Goal: Task Accomplishment & Management: Manage account settings

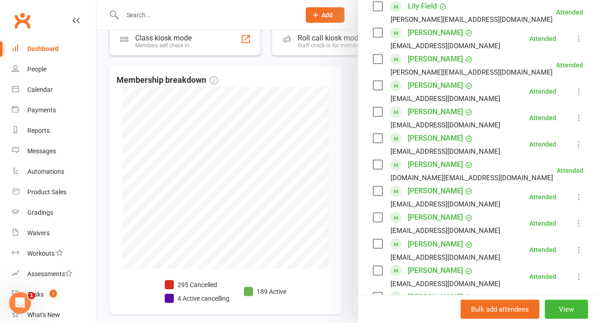
scroll to position [368, 0]
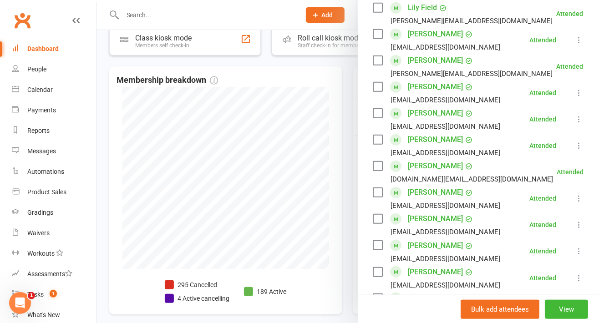
click at [330, 88] on div at bounding box center [347, 161] width 502 height 323
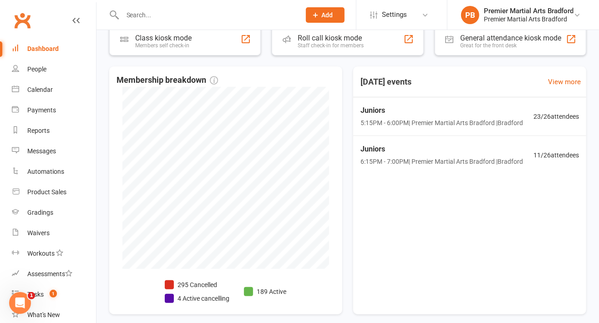
click at [564, 151] on span "11 / 26 attendees" at bounding box center [555, 155] width 45 height 10
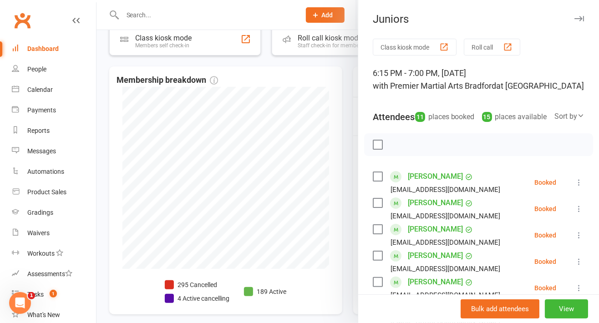
click at [329, 106] on div at bounding box center [347, 161] width 502 height 323
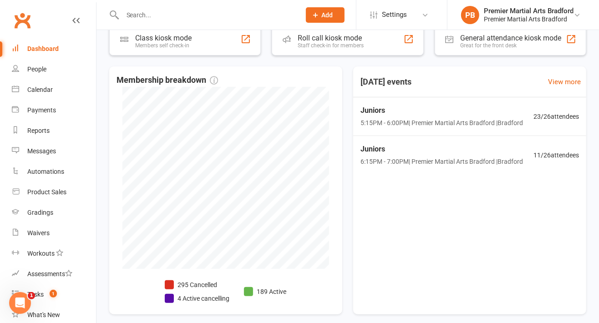
click at [545, 122] on div "Juniors 5:15PM - 6:00PM | Premier Martial Arts [GEOGRAPHIC_DATA] | [GEOGRAPHIC_…" at bounding box center [469, 116] width 240 height 39
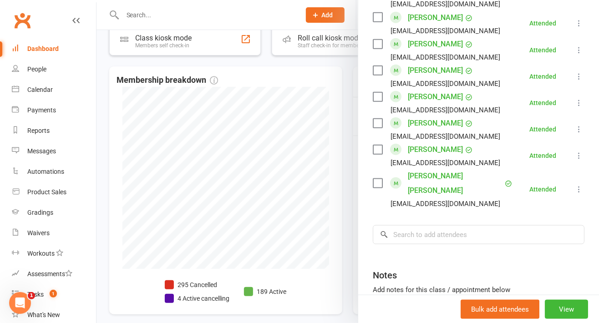
scroll to position [599, 0]
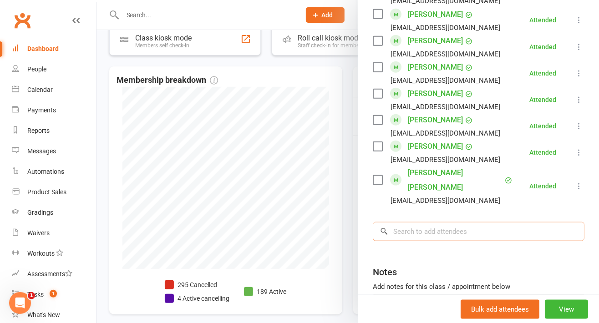
click at [478, 222] on input "search" at bounding box center [479, 231] width 212 height 19
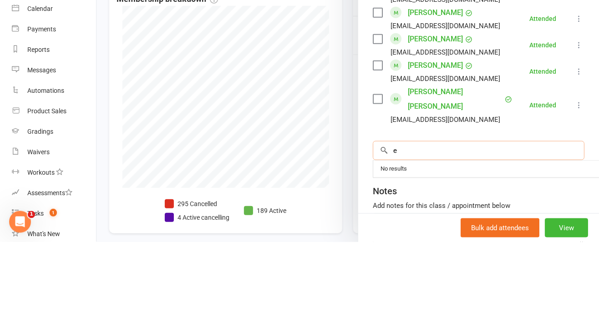
scroll to position [175, 0]
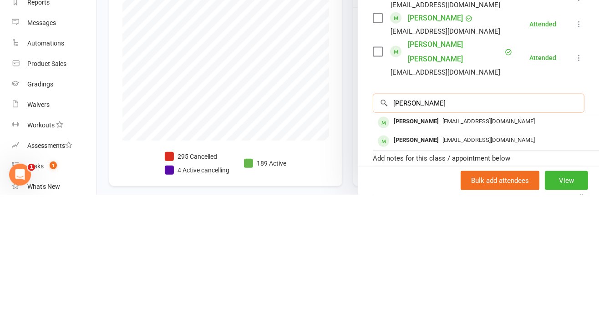
type input "[PERSON_NAME]"
click at [474, 243] on div "[EMAIL_ADDRESS][DOMAIN_NAME]" at bounding box center [509, 249] width 265 height 13
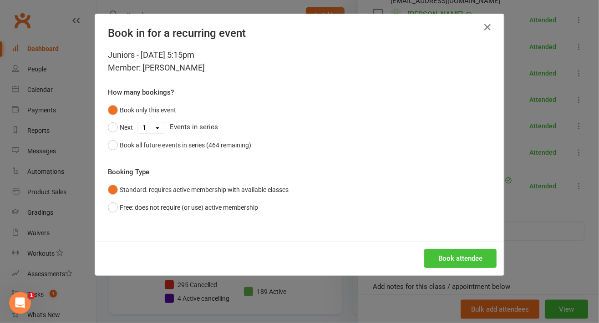
click at [490, 263] on button "Book attendee" at bounding box center [460, 258] width 72 height 19
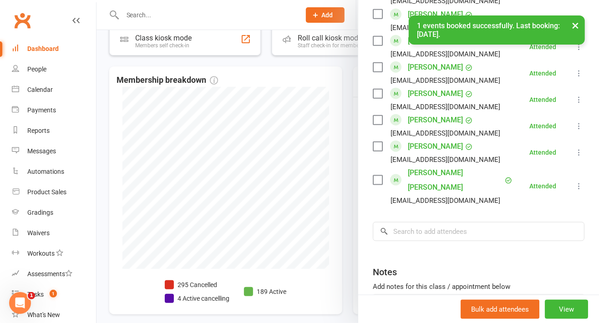
scroll to position [625, 0]
click at [461, 222] on input "search" at bounding box center [479, 231] width 212 height 19
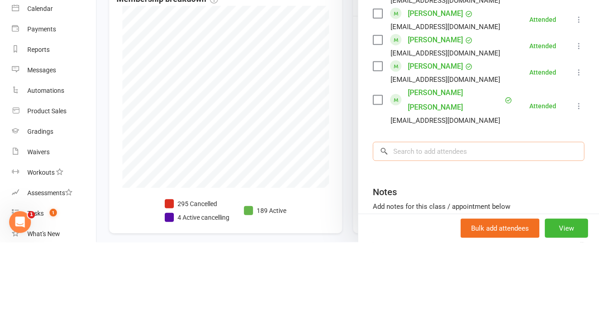
scroll to position [175, 0]
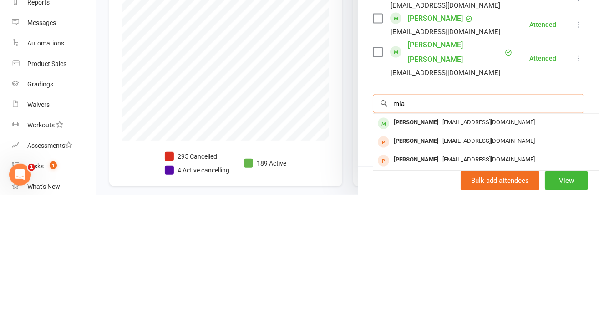
type input "mia"
click at [466, 247] on span "[EMAIL_ADDRESS][DOMAIN_NAME]" at bounding box center [488, 250] width 92 height 7
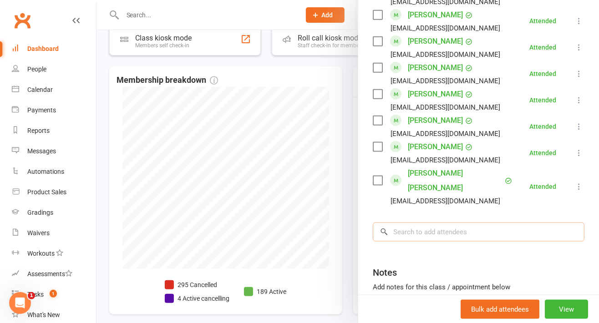
click at [494, 222] on input "search" at bounding box center [479, 231] width 212 height 19
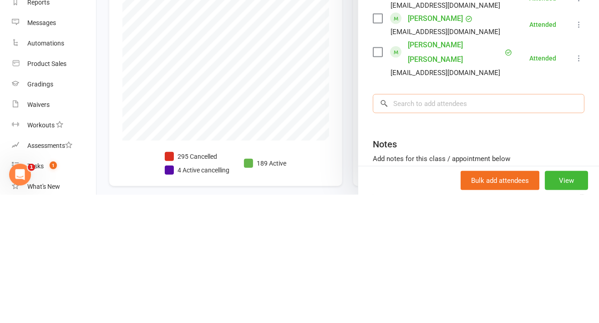
click at [506, 222] on input "search" at bounding box center [479, 231] width 212 height 19
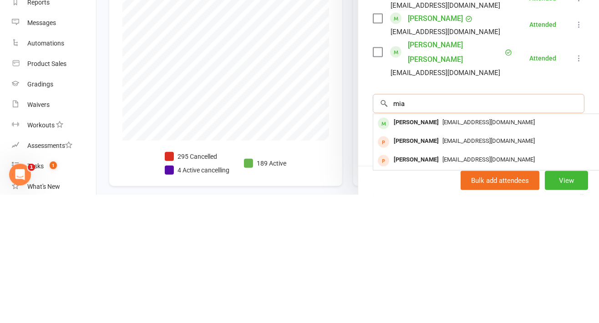
type input "mia"
click at [501, 242] on div "[PERSON_NAME] [EMAIL_ADDRESS][DOMAIN_NAME]" at bounding box center [509, 251] width 272 height 19
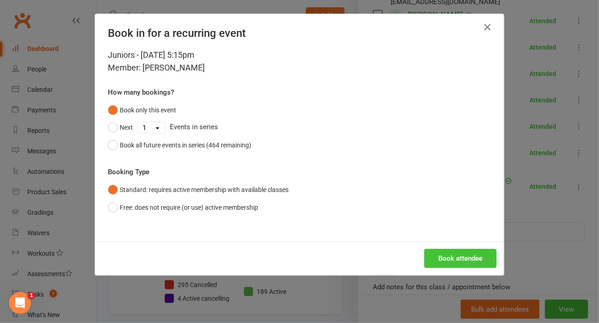
click at [488, 260] on button "Book attendee" at bounding box center [460, 258] width 72 height 19
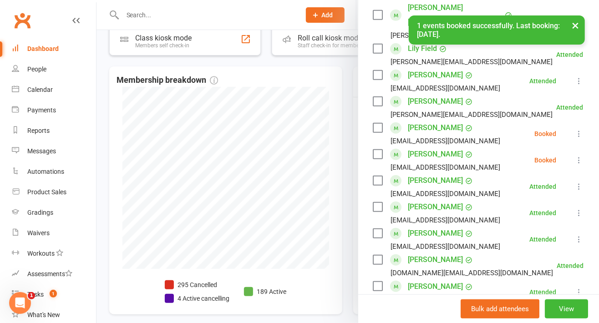
scroll to position [326, 0]
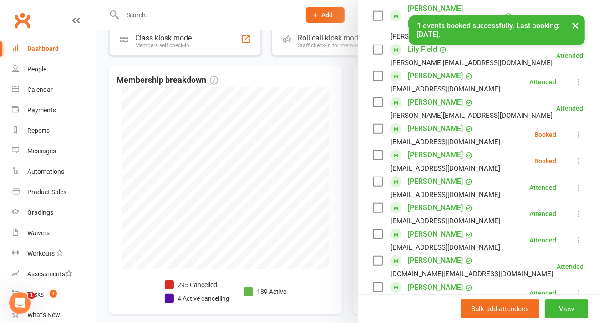
click at [574, 132] on icon at bounding box center [578, 134] width 9 height 9
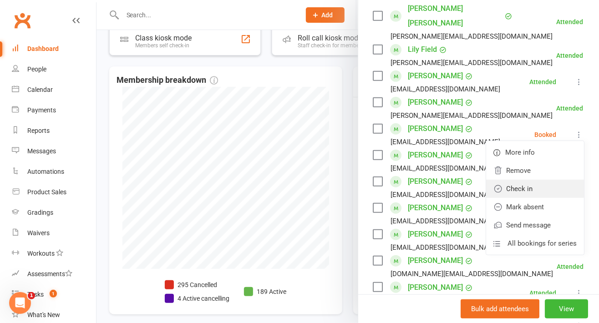
click at [543, 188] on link "Check in" at bounding box center [535, 189] width 98 height 18
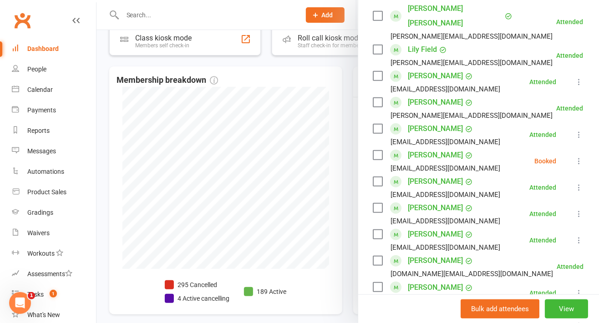
click at [574, 157] on icon at bounding box center [578, 160] width 9 height 9
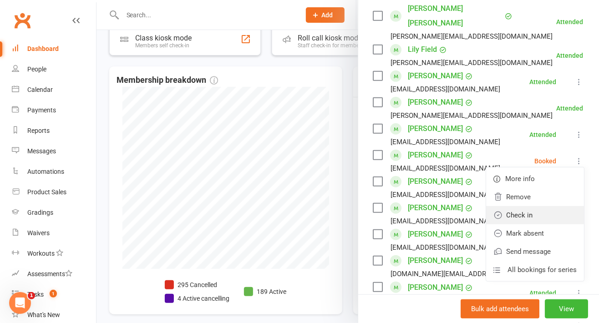
click at [536, 216] on link "Check in" at bounding box center [535, 215] width 98 height 18
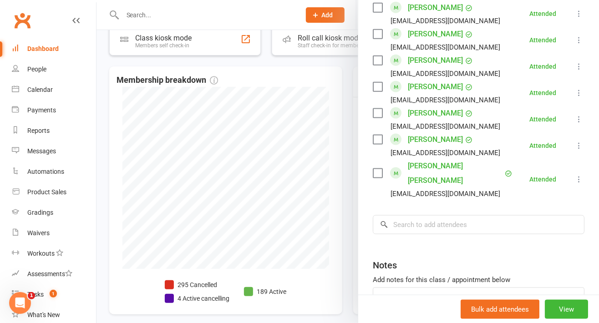
scroll to position [660, 0]
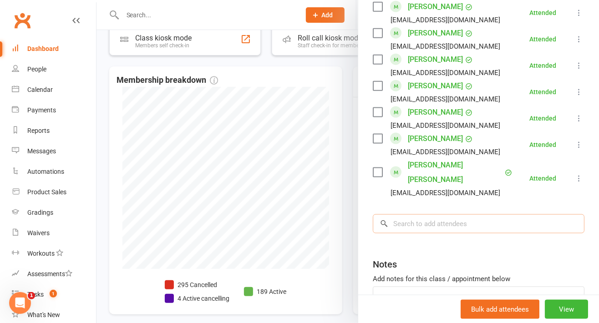
click at [530, 214] on input "search" at bounding box center [479, 223] width 212 height 19
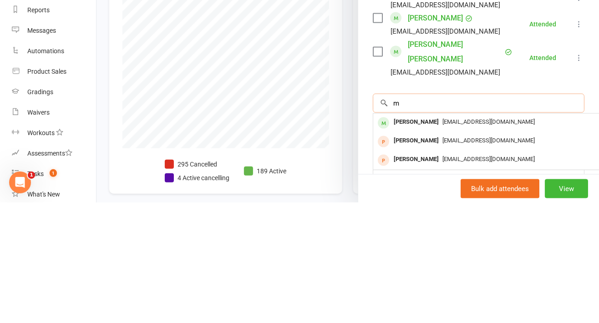
scroll to position [175, 0]
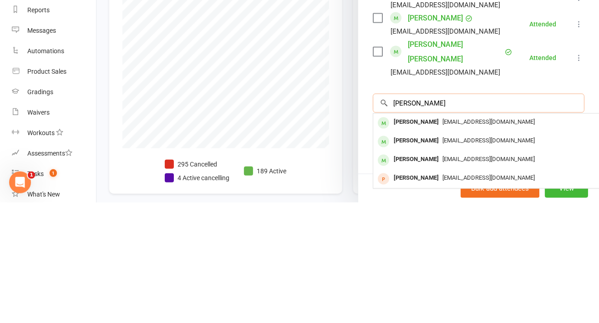
type input "[PERSON_NAME]"
click at [470, 255] on div "[EMAIL_ADDRESS][DOMAIN_NAME]" at bounding box center [509, 261] width 265 height 13
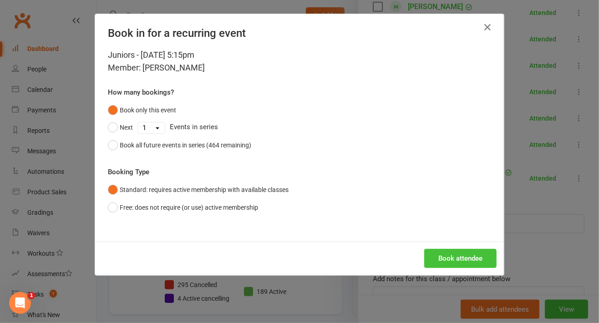
click at [478, 262] on button "Book attendee" at bounding box center [460, 258] width 72 height 19
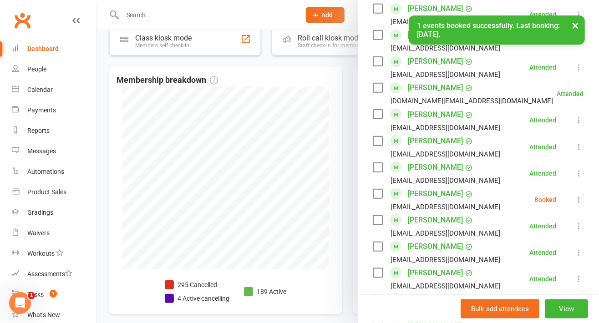
scroll to position [499, 0]
click at [574, 199] on icon at bounding box center [578, 199] width 9 height 9
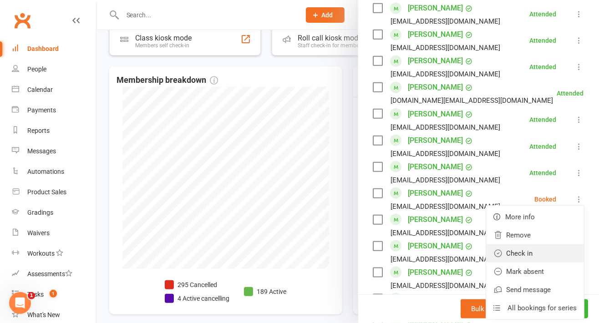
click at [528, 256] on link "Check in" at bounding box center [535, 253] width 98 height 18
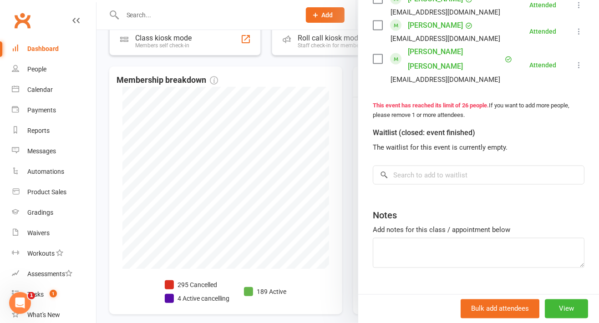
scroll to position [178, 0]
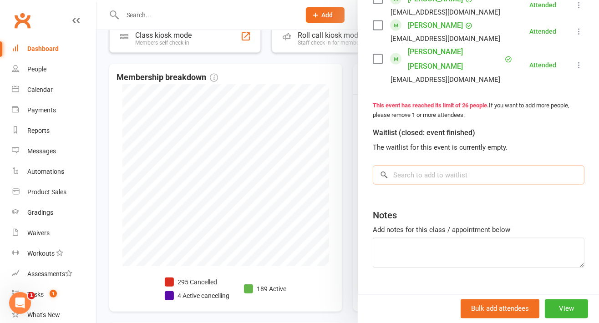
click at [477, 166] on input "search" at bounding box center [479, 175] width 212 height 19
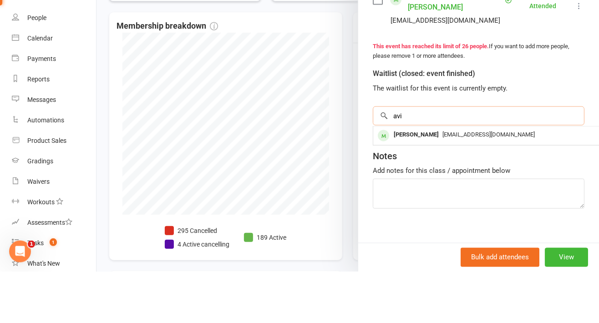
type input "avi"
click at [494, 180] on div "[EMAIL_ADDRESS][DOMAIN_NAME]" at bounding box center [509, 186] width 265 height 13
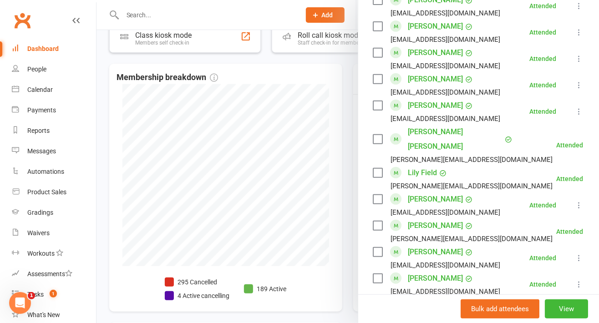
scroll to position [226, 0]
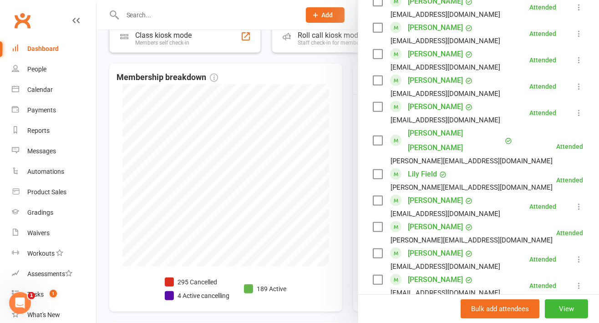
click at [329, 99] on div at bounding box center [347, 161] width 502 height 323
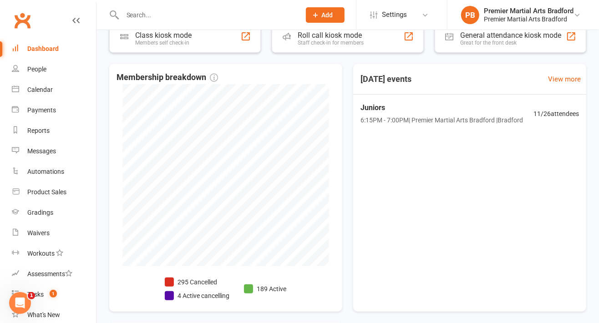
click at [509, 108] on span "Juniors" at bounding box center [441, 108] width 162 height 12
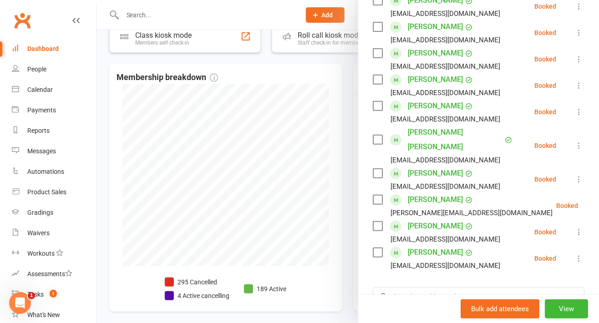
scroll to position [213, 0]
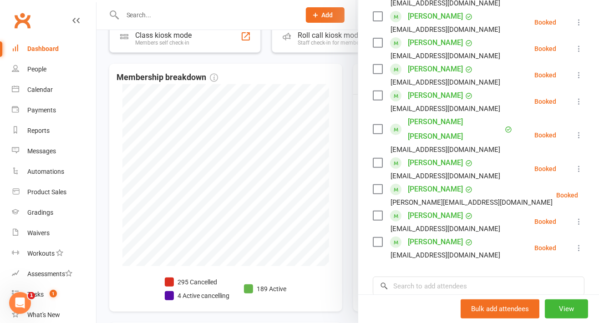
click at [328, 96] on div at bounding box center [347, 161] width 502 height 323
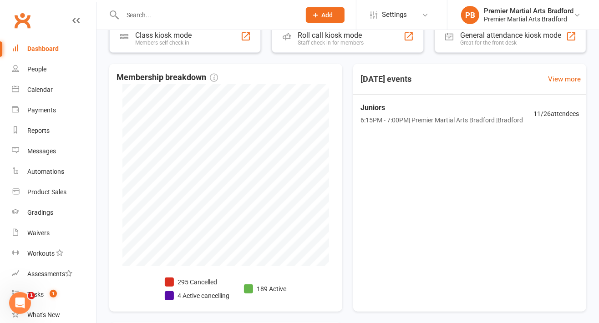
click at [470, 269] on div "[DATE] events View more Juniors 6:15PM - 7:00PM | Premier Martial Arts [GEOGRAP…" at bounding box center [469, 188] width 233 height 248
click at [514, 231] on div "[DATE] events View more Juniors 6:15PM - 7:00PM | Premier Martial Arts [GEOGRAP…" at bounding box center [469, 188] width 233 height 248
click at [519, 113] on span "Juniors" at bounding box center [441, 108] width 162 height 12
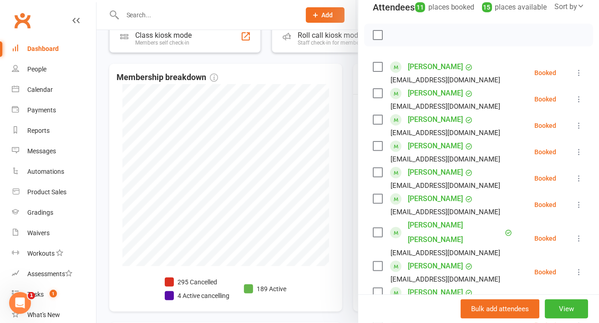
scroll to position [116, 0]
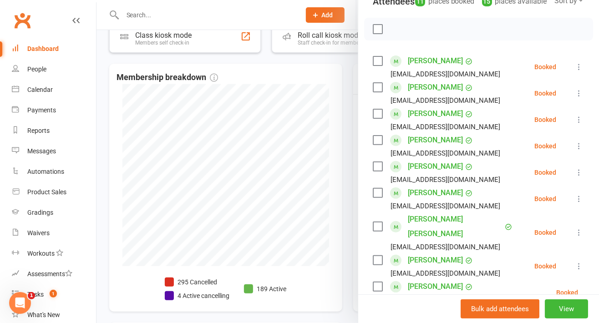
click at [574, 71] on icon at bounding box center [578, 66] width 9 height 9
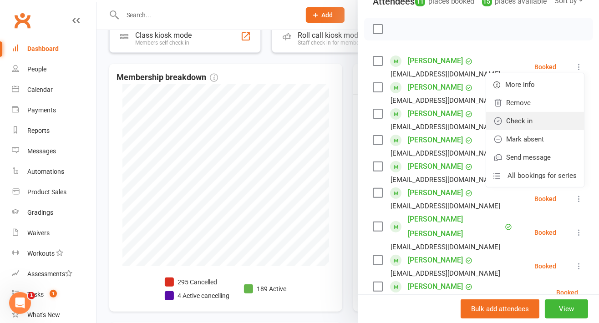
click at [528, 130] on link "Check in" at bounding box center [535, 121] width 98 height 18
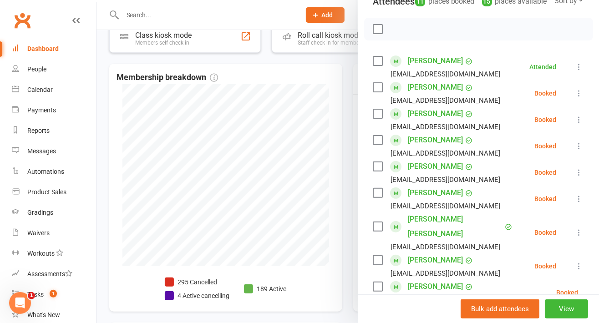
click at [574, 98] on icon at bounding box center [578, 93] width 9 height 9
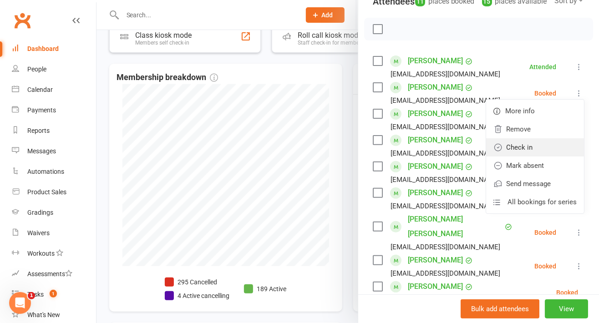
click at [519, 156] on link "Check in" at bounding box center [535, 147] width 98 height 18
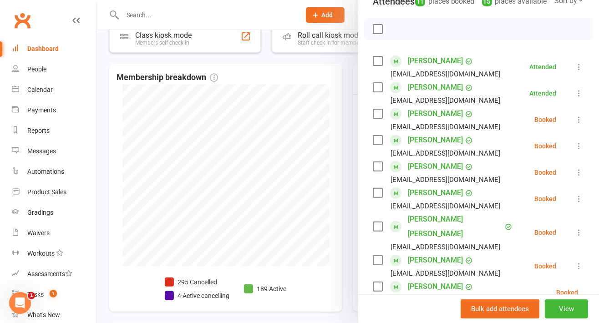
click at [574, 124] on icon at bounding box center [578, 119] width 9 height 9
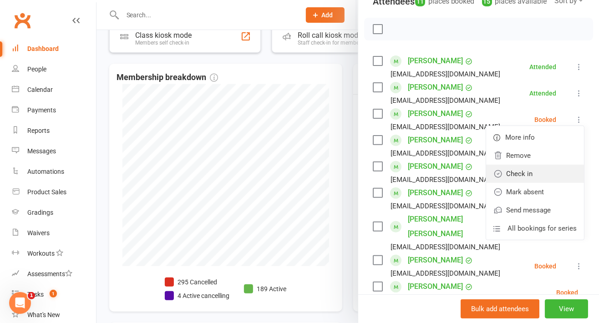
click at [529, 183] on link "Check in" at bounding box center [535, 174] width 98 height 18
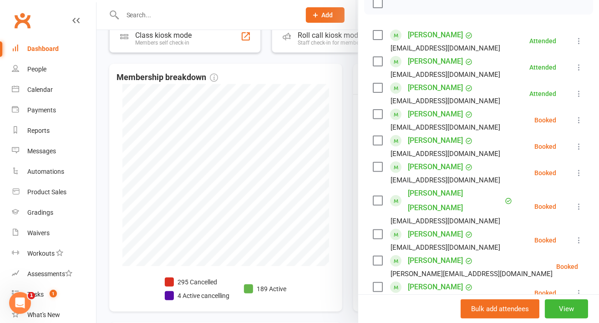
scroll to position [144, 0]
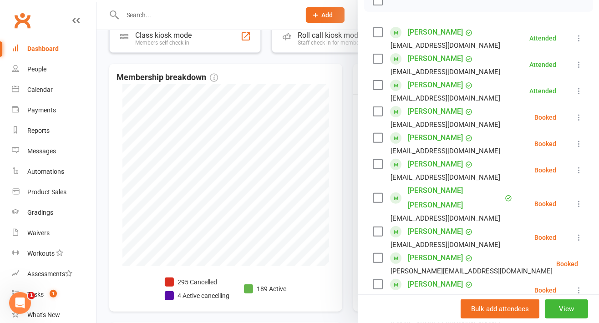
click at [574, 122] on icon at bounding box center [578, 117] width 9 height 9
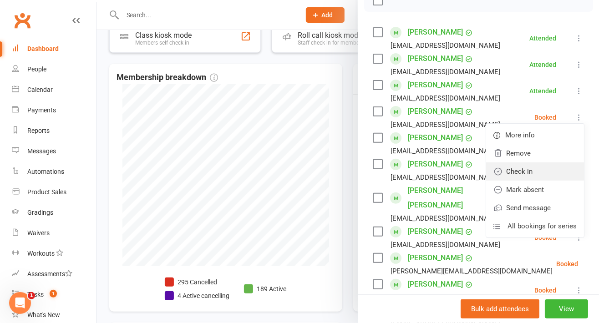
click at [529, 181] on link "Check in" at bounding box center [535, 171] width 98 height 18
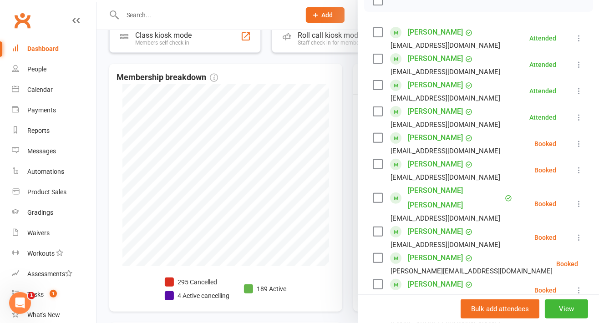
click at [574, 148] on icon at bounding box center [578, 143] width 9 height 9
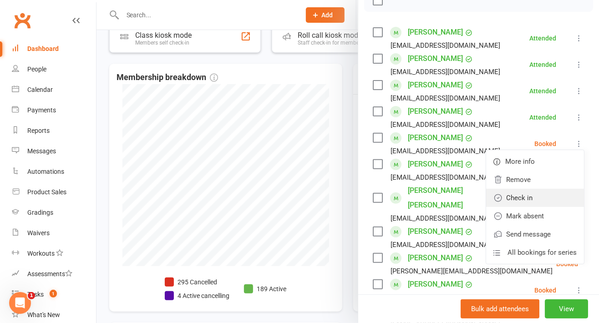
click at [522, 207] on link "Check in" at bounding box center [535, 198] width 98 height 18
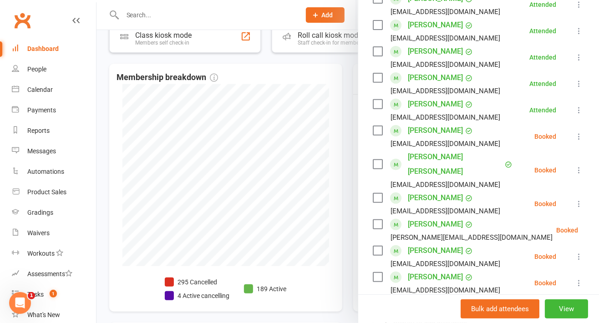
scroll to position [190, 0]
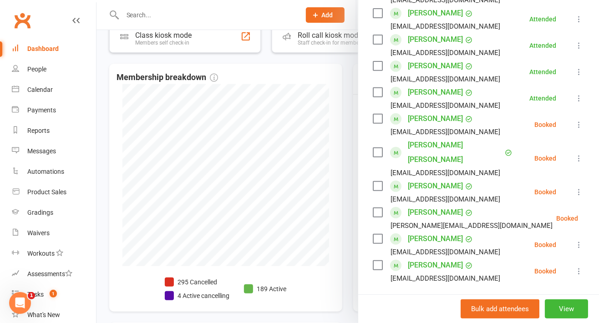
click at [574, 129] on icon at bounding box center [578, 124] width 9 height 9
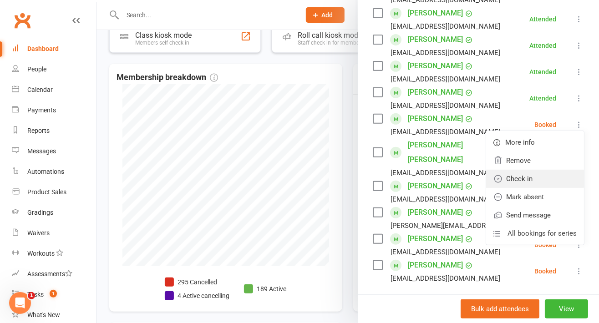
click at [524, 188] on link "Check in" at bounding box center [535, 179] width 98 height 18
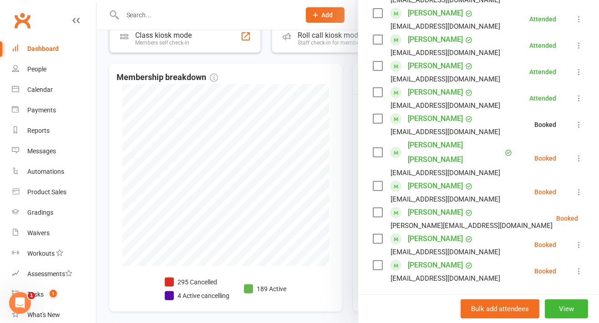
click at [574, 163] on icon at bounding box center [578, 158] width 9 height 9
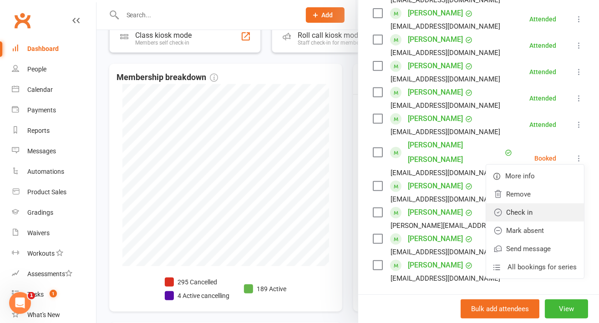
click at [514, 220] on link "Check in" at bounding box center [535, 212] width 98 height 18
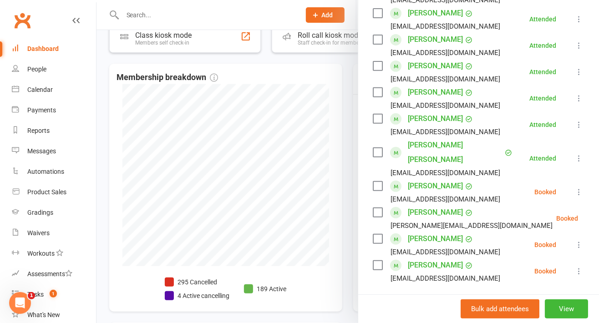
click at [574, 192] on icon at bounding box center [578, 191] width 9 height 9
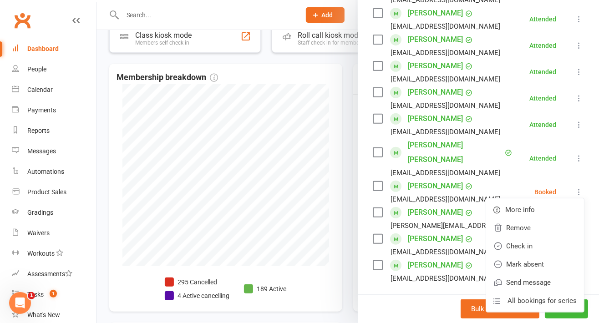
click at [519, 242] on link "Check in" at bounding box center [535, 246] width 98 height 18
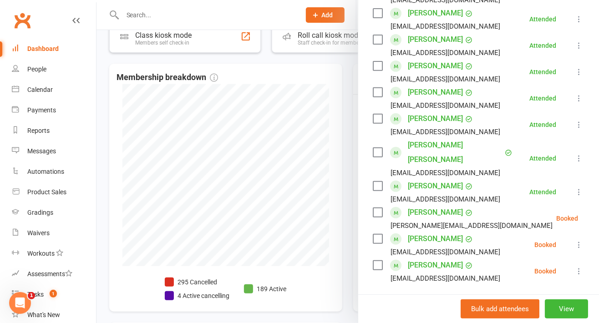
click at [595, 220] on button at bounding box center [600, 218] width 11 height 11
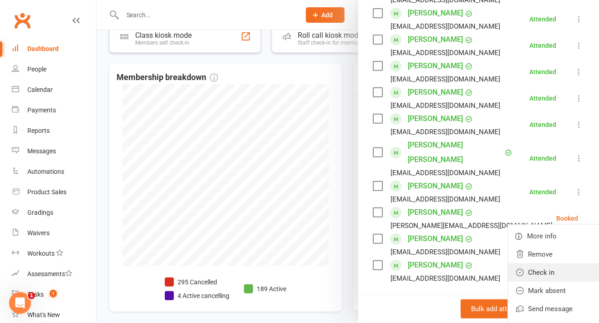
click at [519, 267] on link "Check in" at bounding box center [557, 272] width 98 height 18
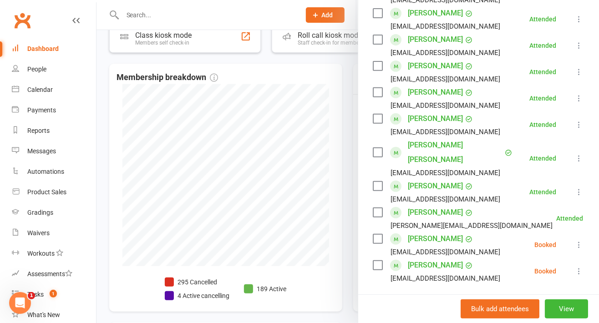
click at [574, 245] on icon at bounding box center [578, 244] width 9 height 9
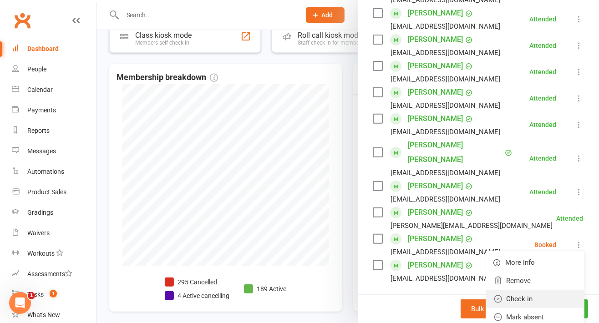
click at [527, 293] on link "Check in" at bounding box center [535, 299] width 98 height 18
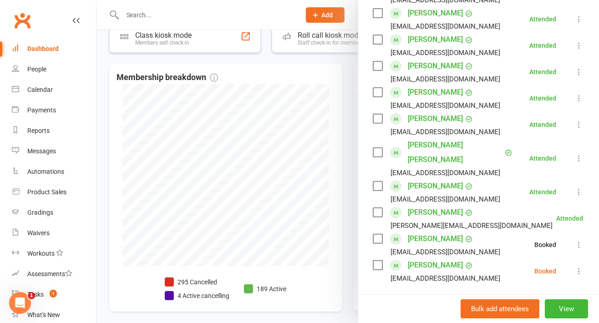
click at [574, 272] on icon at bounding box center [578, 271] width 9 height 9
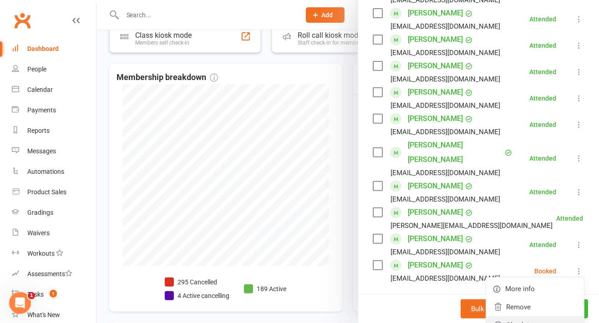
click at [529, 316] on link "Check in" at bounding box center [535, 325] width 98 height 18
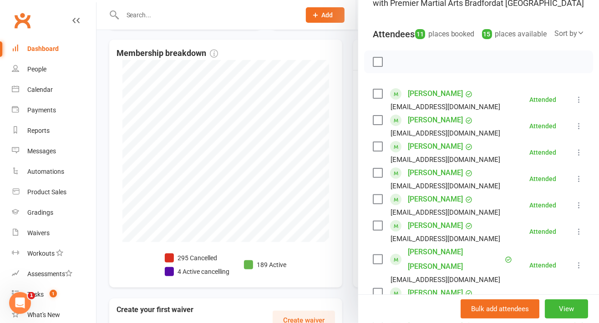
scroll to position [0, 0]
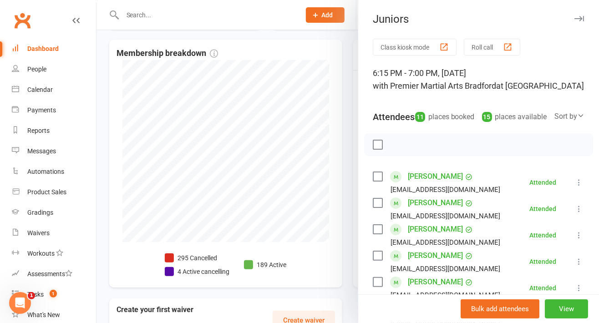
click at [322, 63] on div at bounding box center [347, 161] width 502 height 323
